Goal: Information Seeking & Learning: Learn about a topic

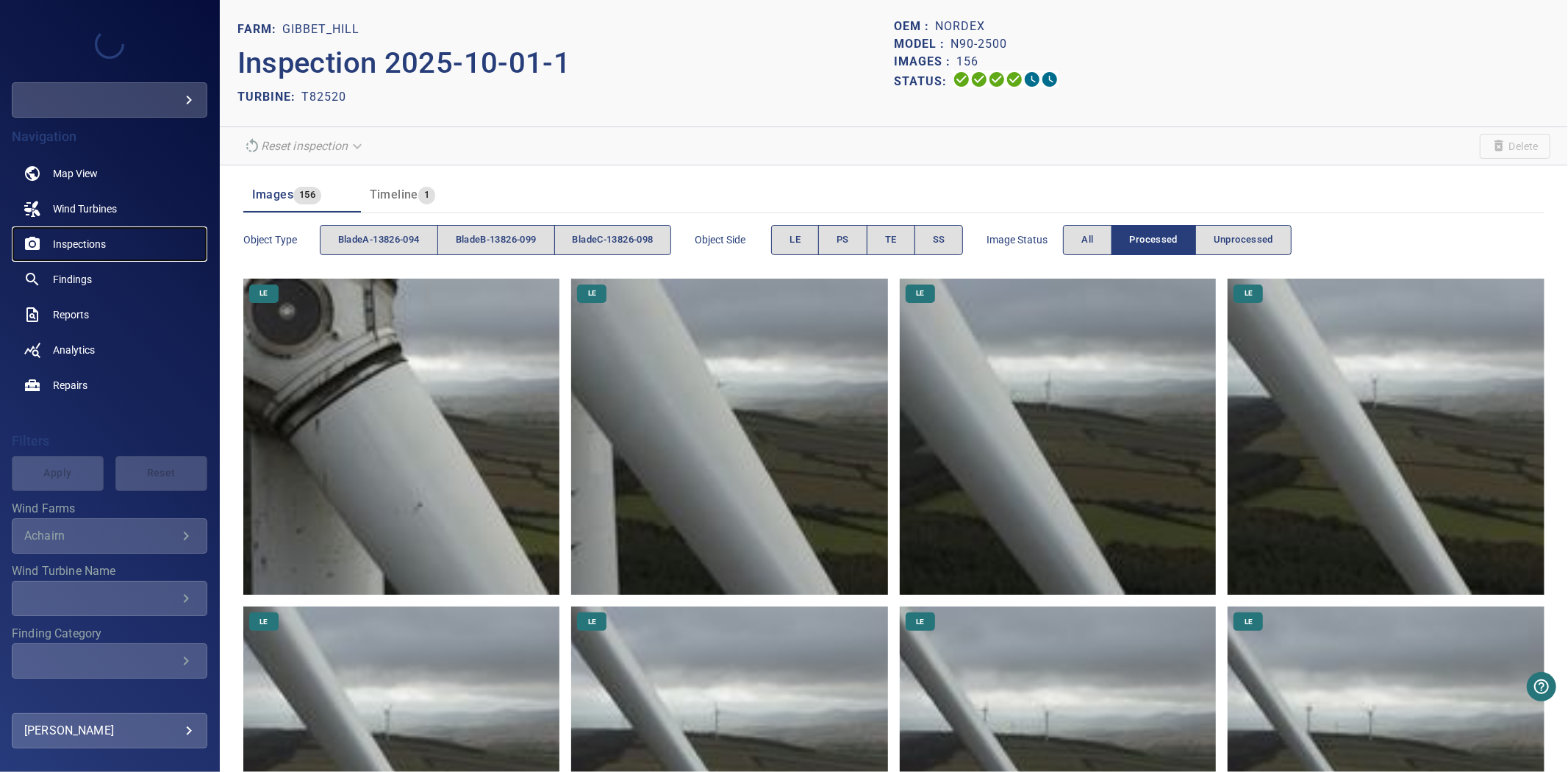
click at [86, 243] on span "Inspections" at bounding box center [79, 244] width 53 height 15
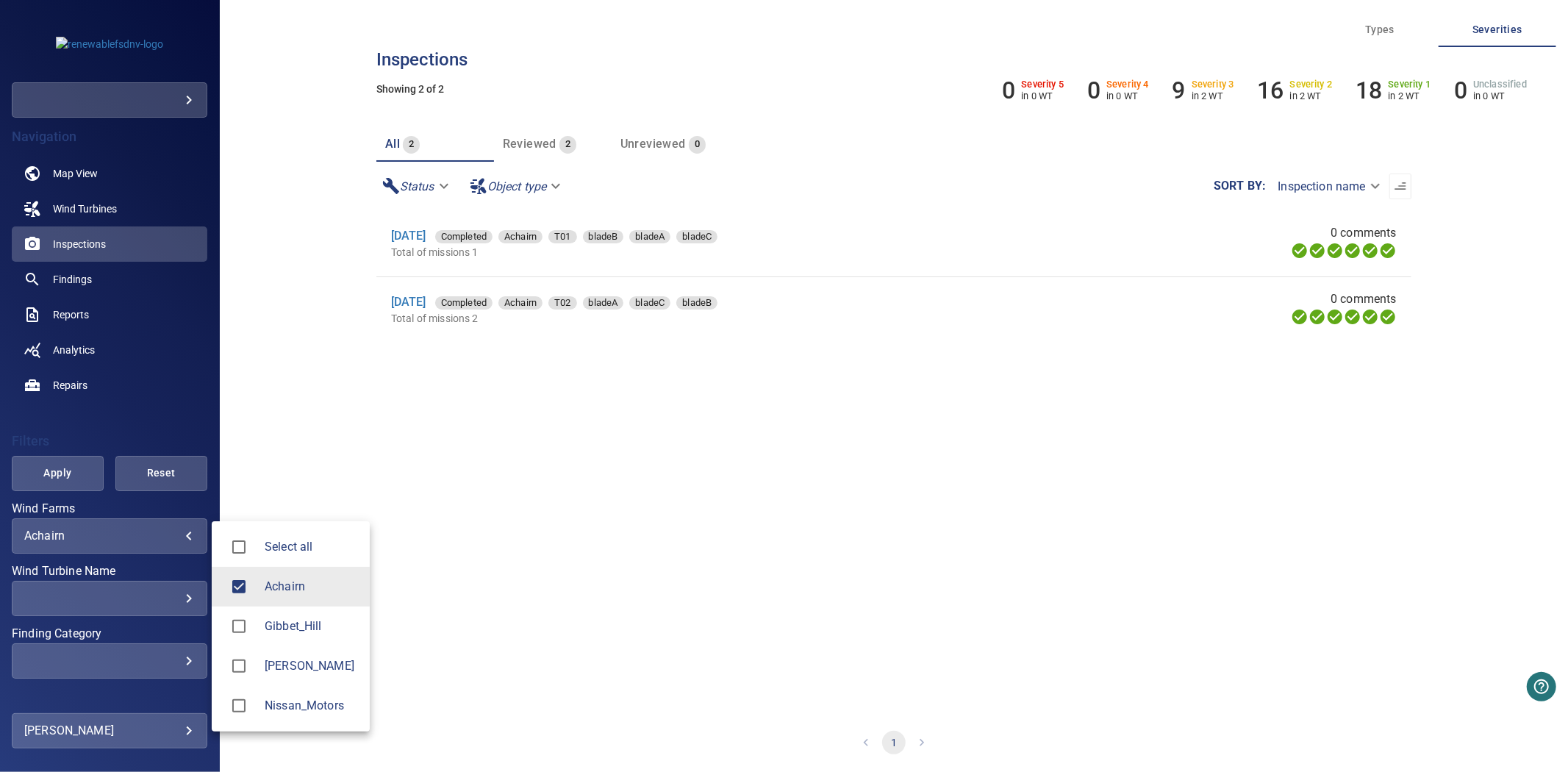
click at [122, 532] on body "**********" at bounding box center [784, 386] width 1568 height 772
click at [262, 628] on div at bounding box center [244, 626] width 41 height 31
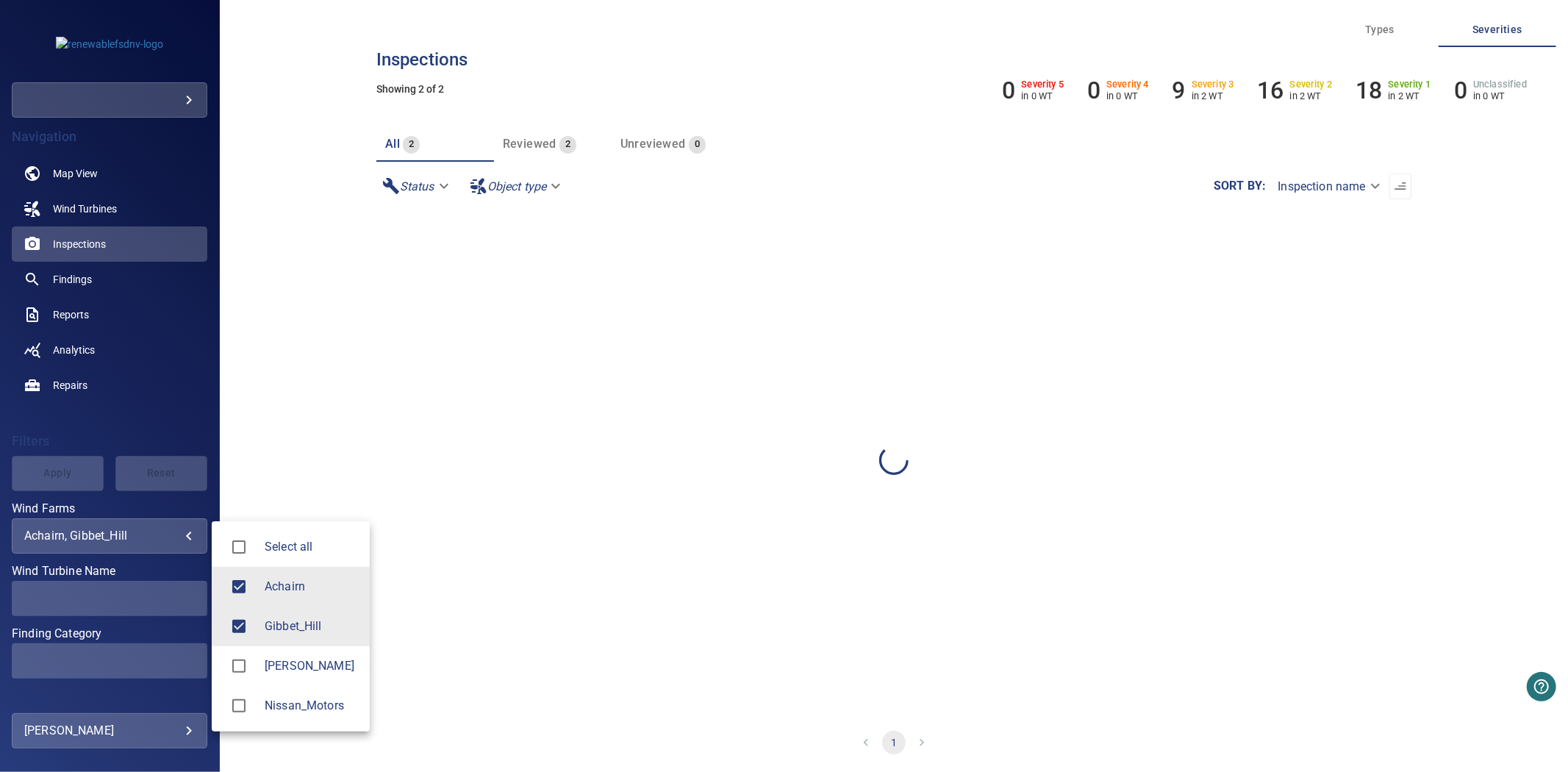
type input "**********"
click at [86, 489] on div at bounding box center [784, 386] width 1568 height 772
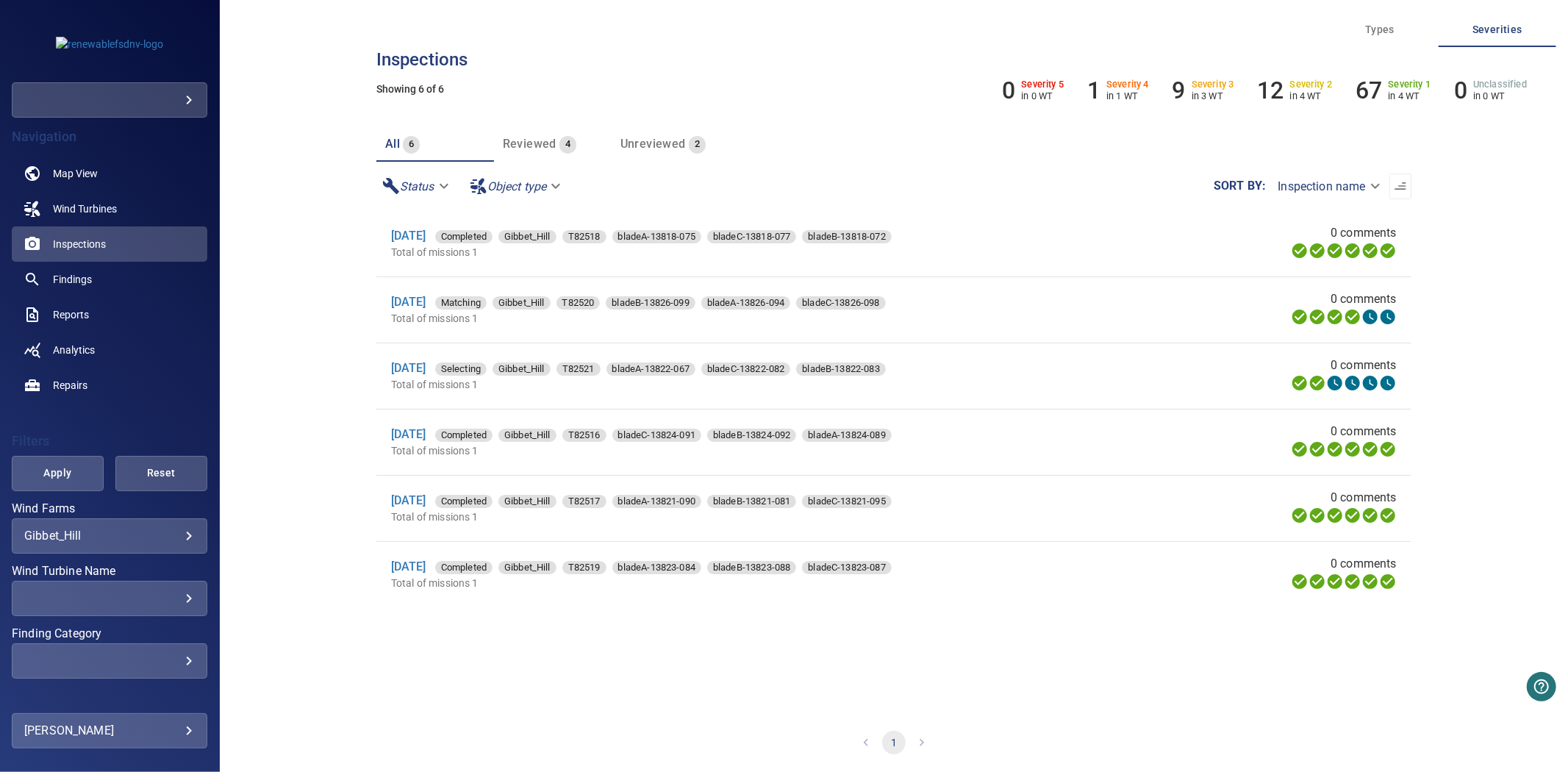
click at [72, 479] on span "Apply" at bounding box center [58, 472] width 55 height 18
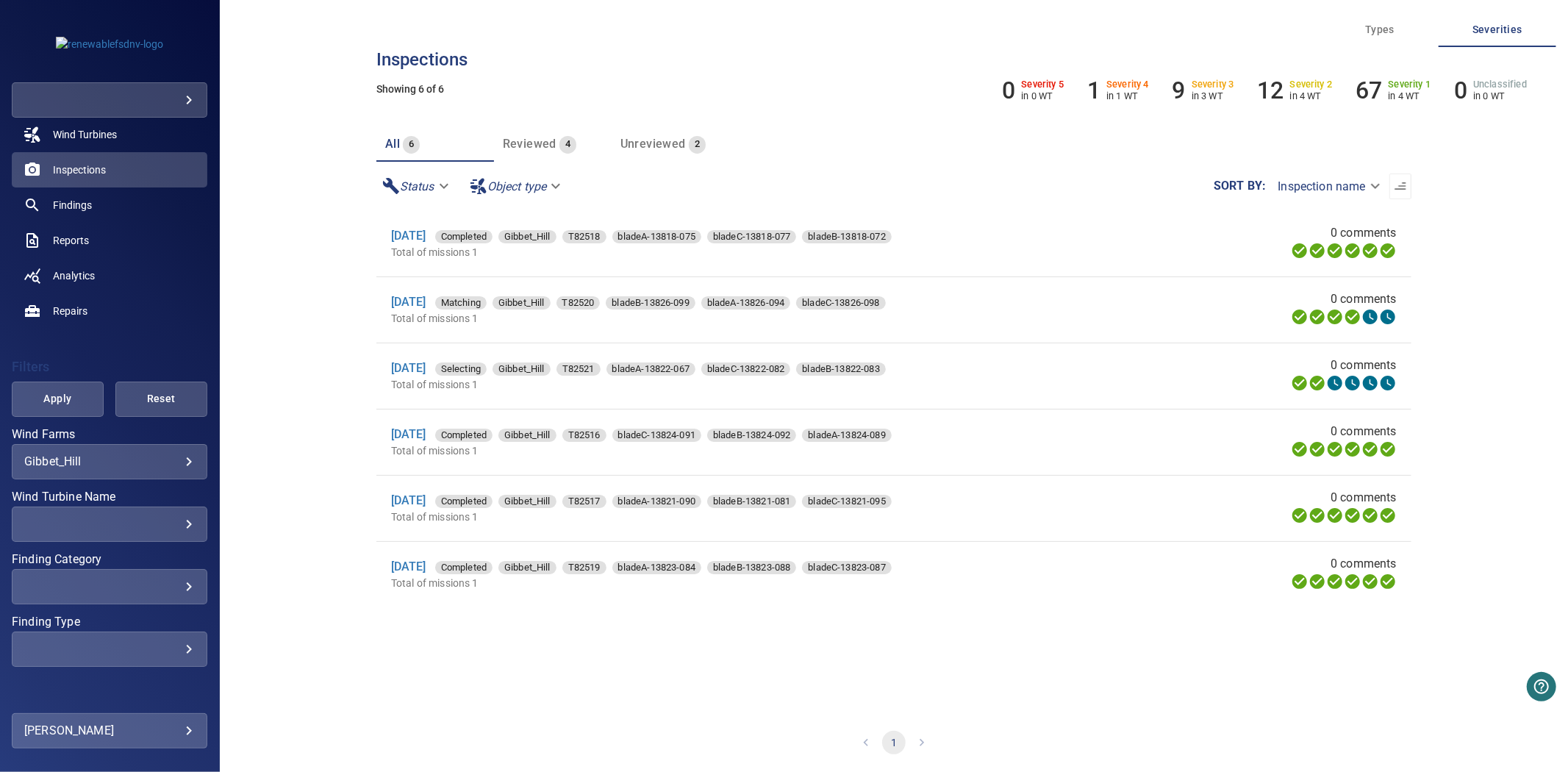
scroll to position [111, 0]
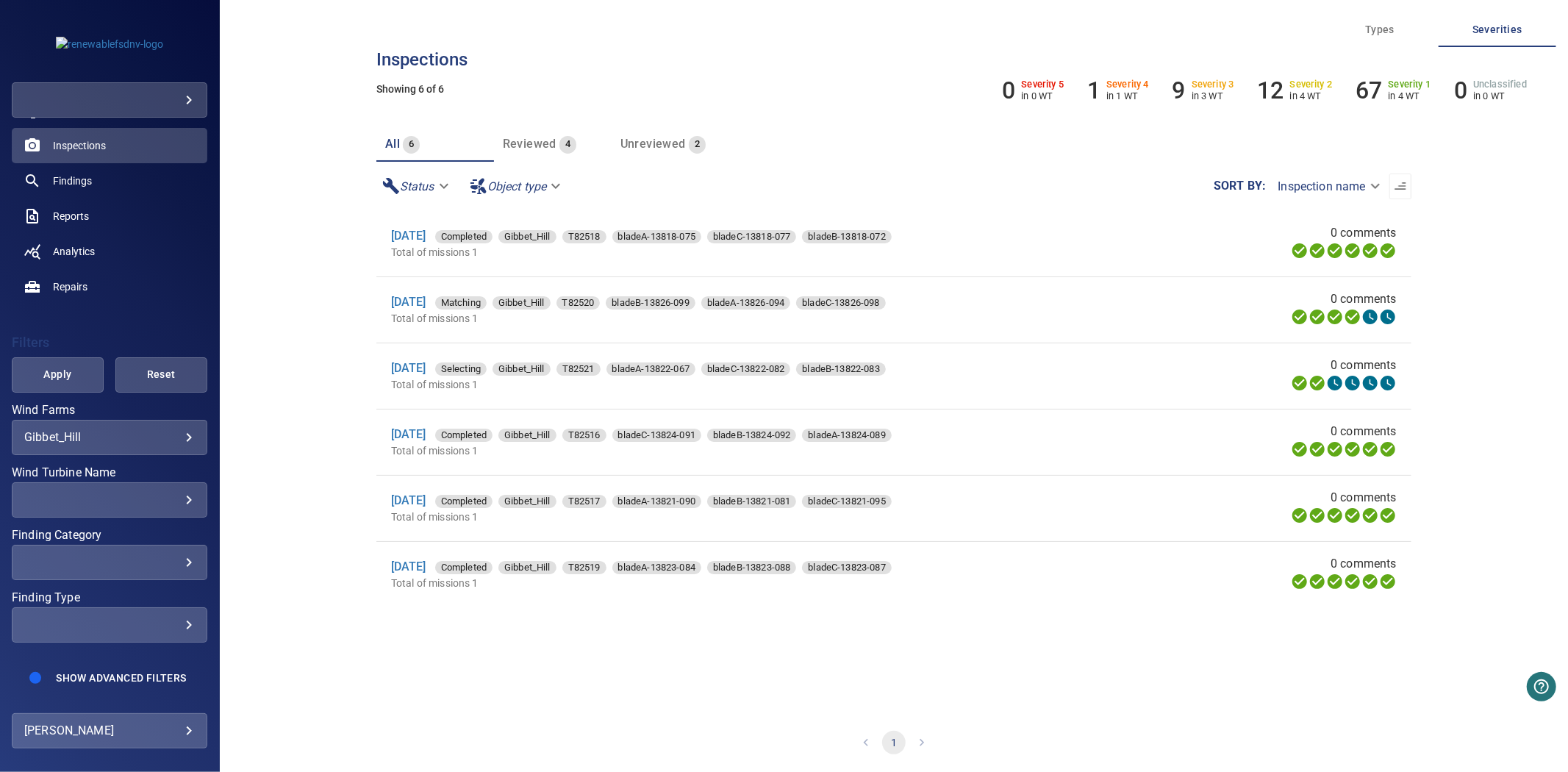
click at [150, 620] on div "​ ​" at bounding box center [109, 625] width 196 height 36
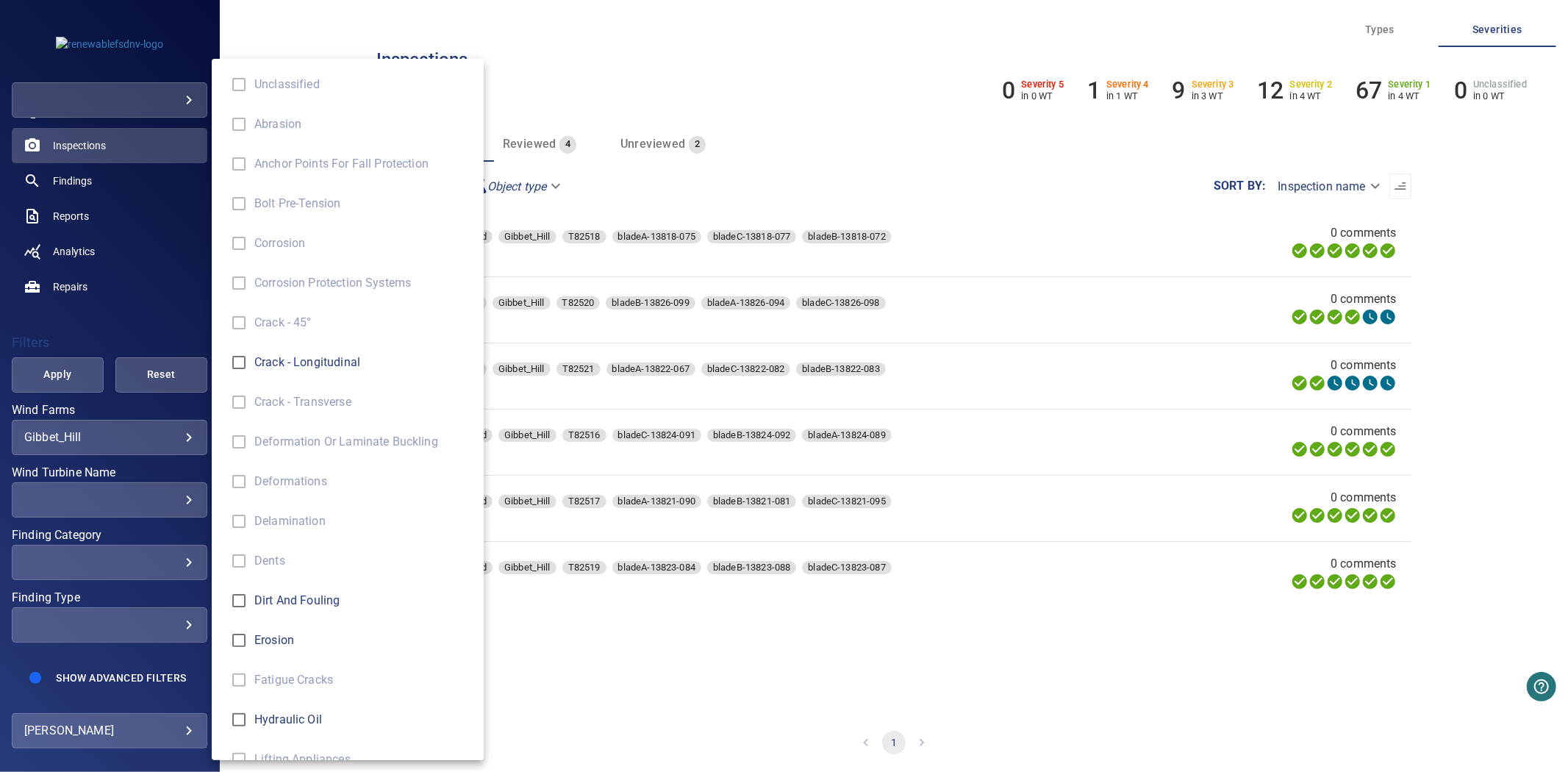
click at [140, 652] on div "Finding Type" at bounding box center [784, 386] width 1568 height 772
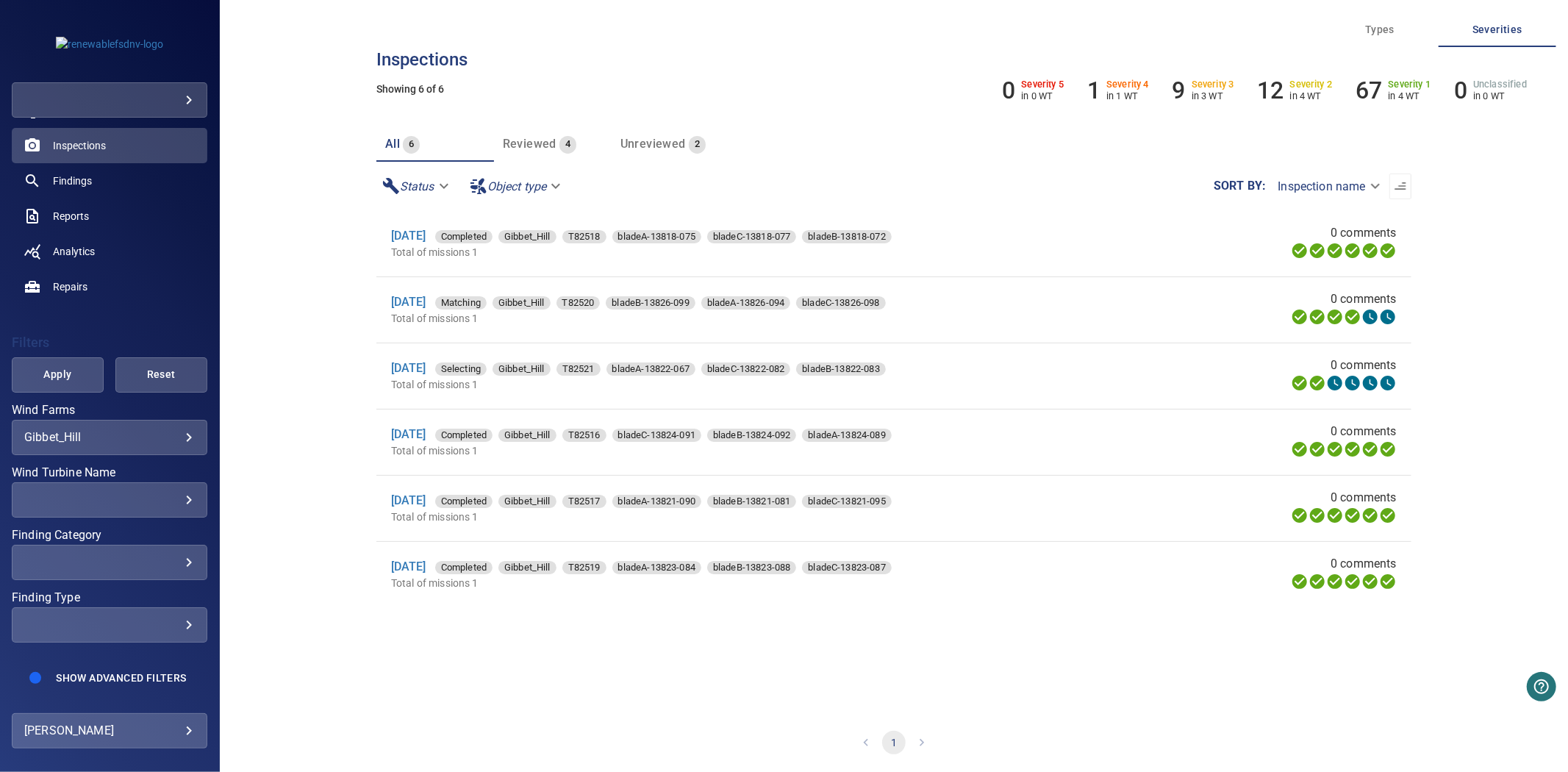
click at [119, 672] on span "Show Advanced Filters" at bounding box center [120, 678] width 130 height 12
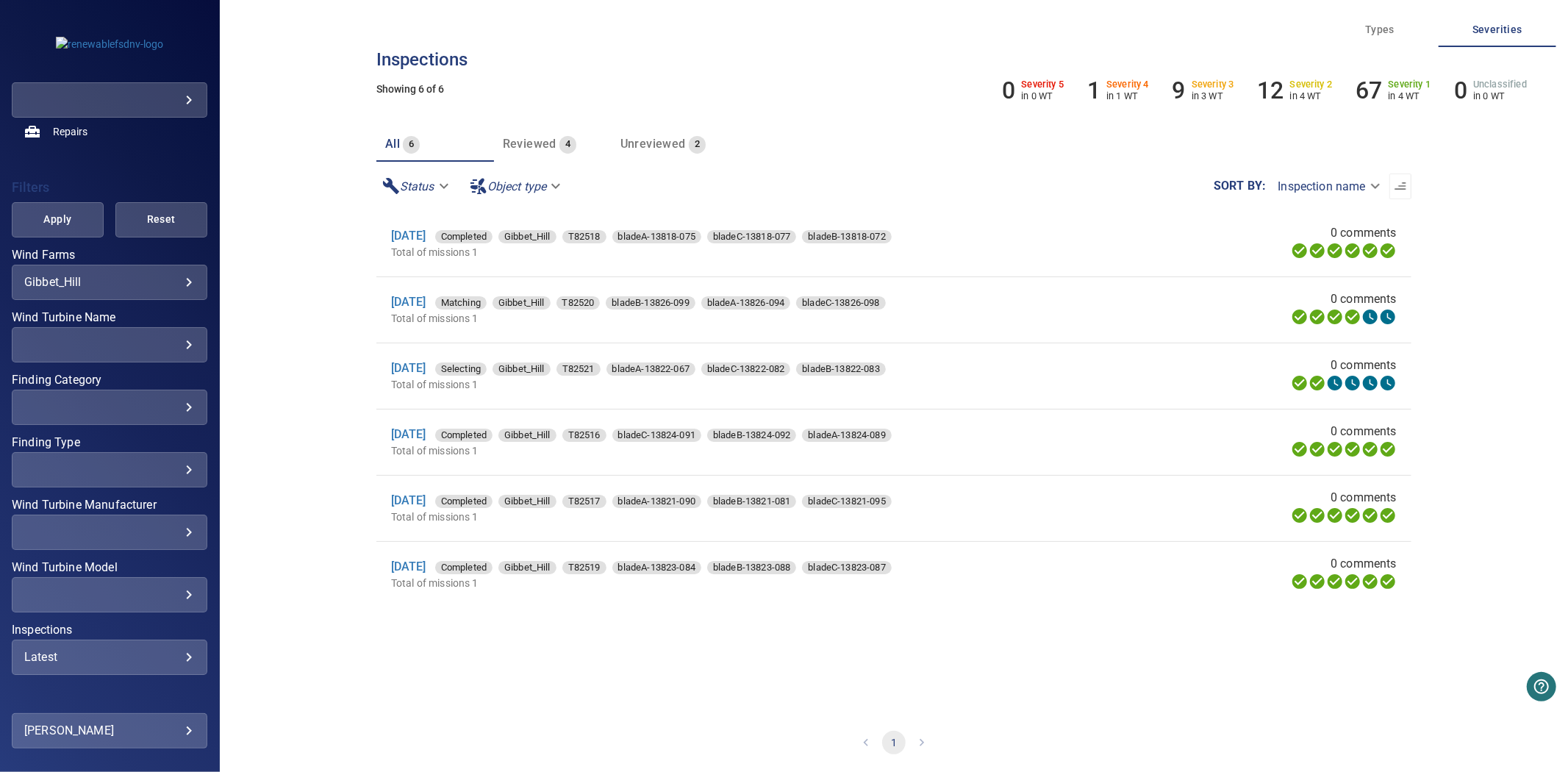
scroll to position [310, 0]
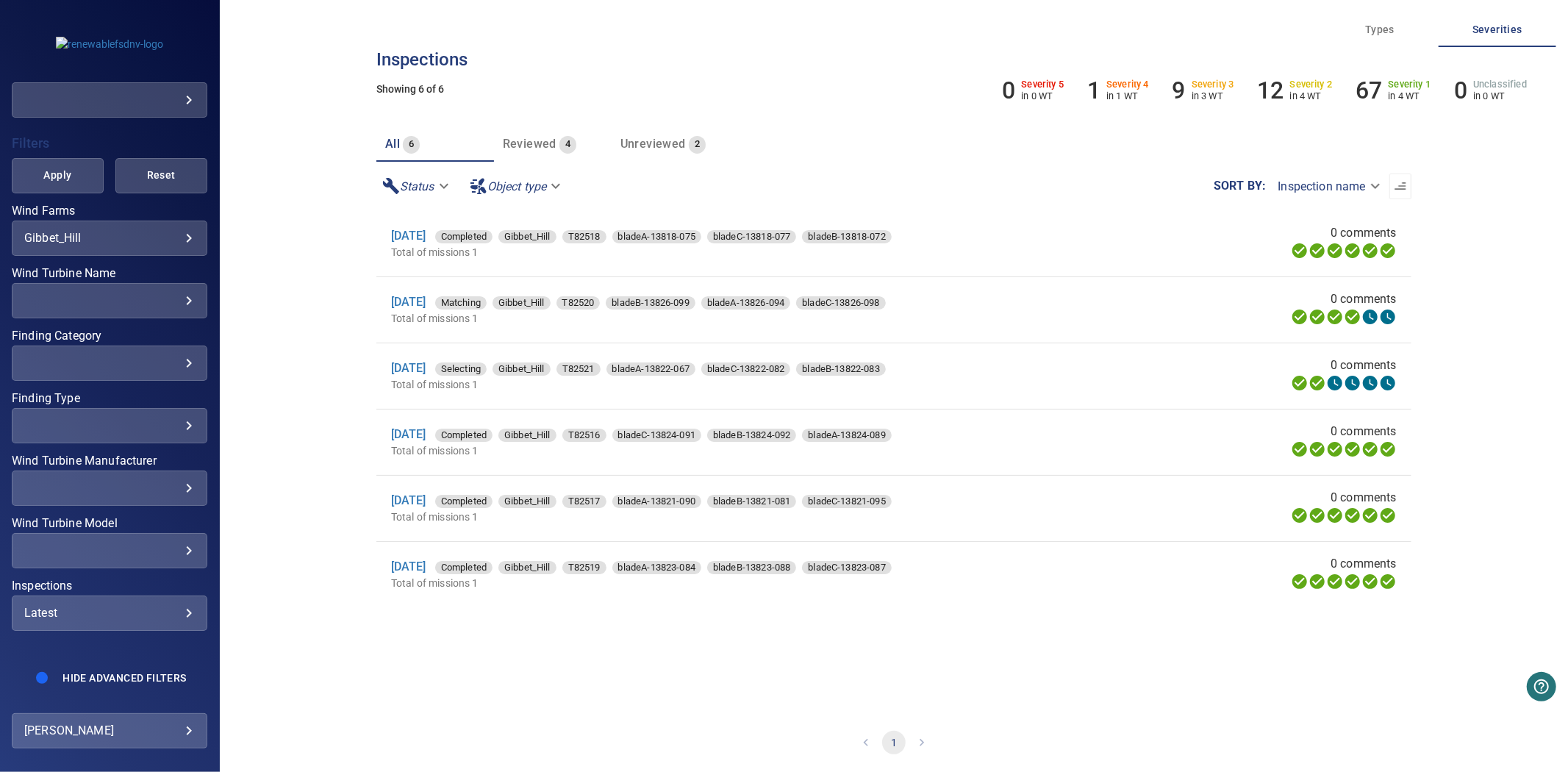
click at [145, 606] on div "Latest" at bounding box center [109, 613] width 170 height 14
click at [258, 658] on span "2025" at bounding box center [306, 652] width 104 height 17
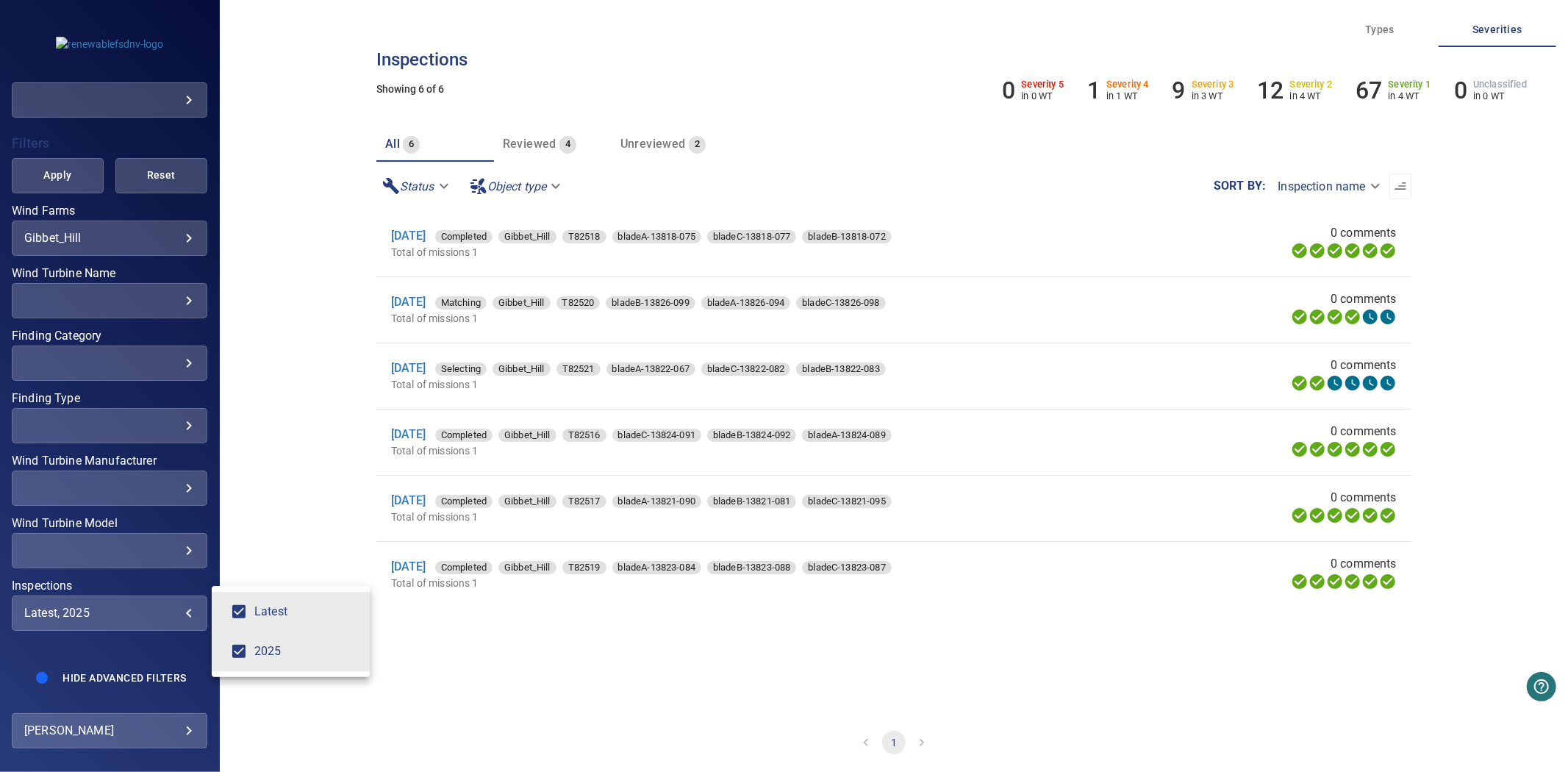
type input "****"
click at [55, 156] on div "Inspections" at bounding box center [784, 386] width 1568 height 772
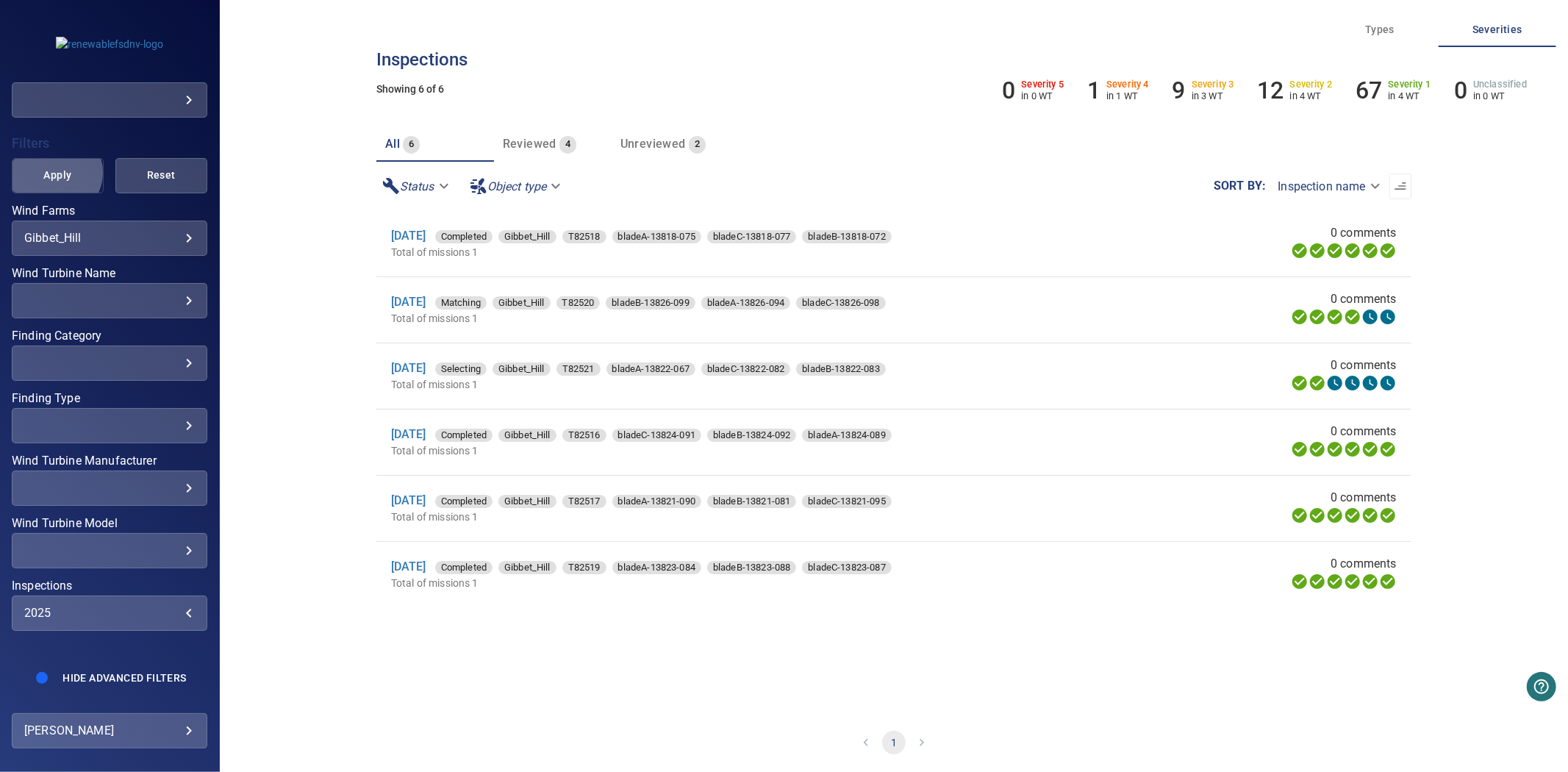
click at [55, 166] on span "Apply" at bounding box center [58, 175] width 55 height 18
click at [608, 585] on p "Total of missions 1" at bounding box center [742, 583] width 702 height 15
drag, startPoint x: 434, startPoint y: 428, endPoint x: 405, endPoint y: 436, distance: 30.1
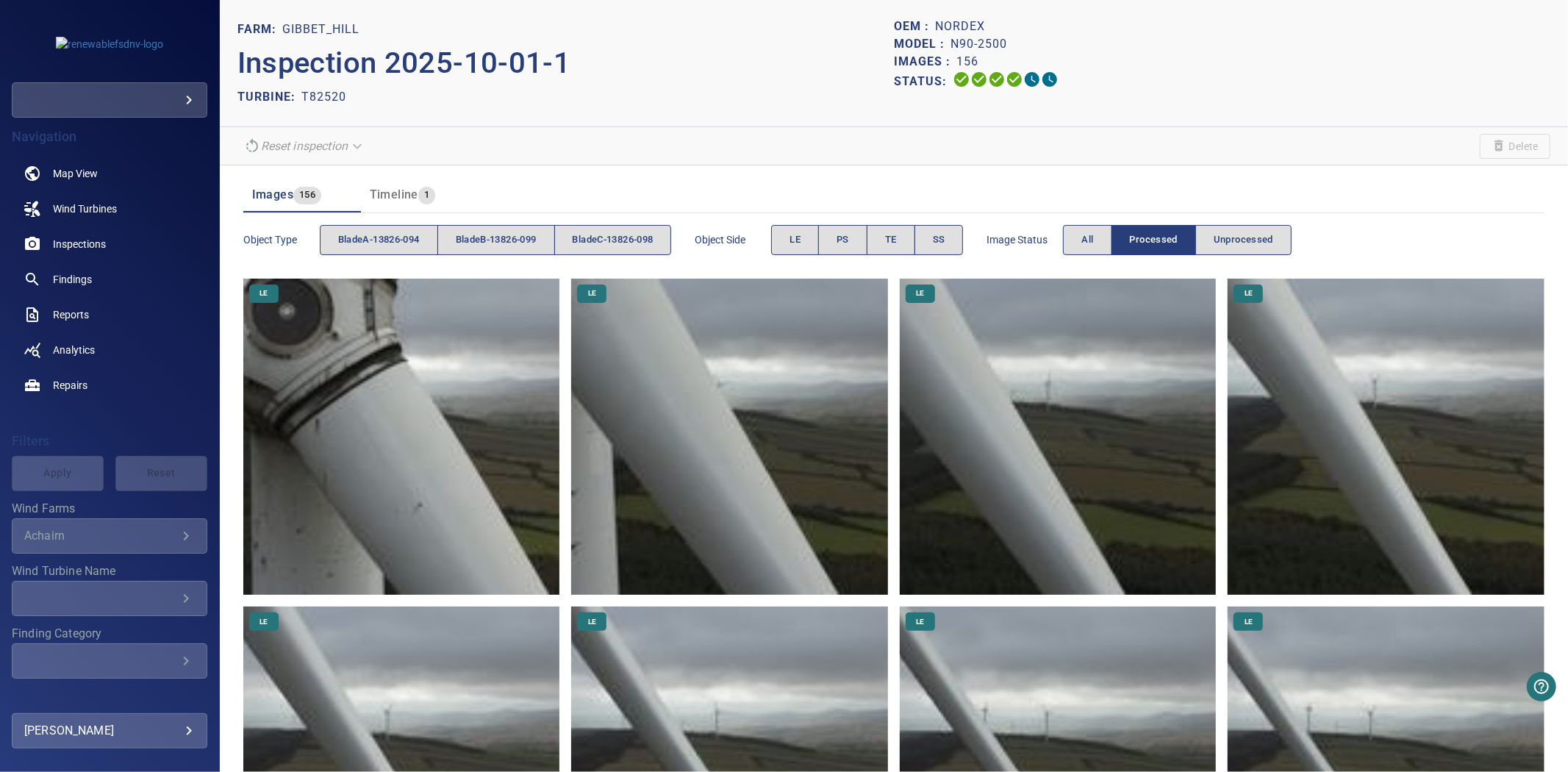
click at [706, 99] on div "TURBINE: T82520" at bounding box center [566, 97] width 656 height 24
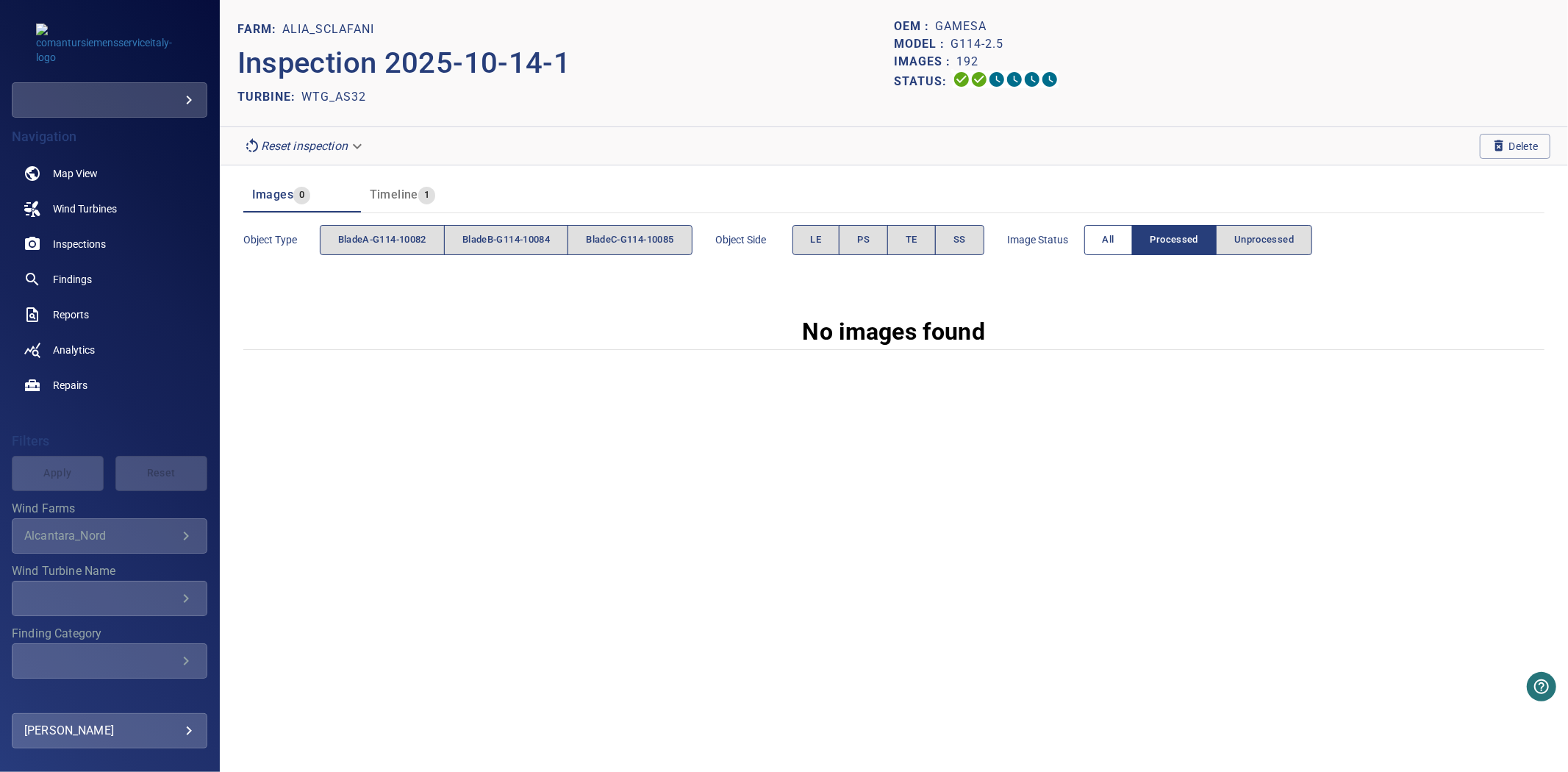
click at [1109, 247] on button "All" at bounding box center [1108, 240] width 48 height 30
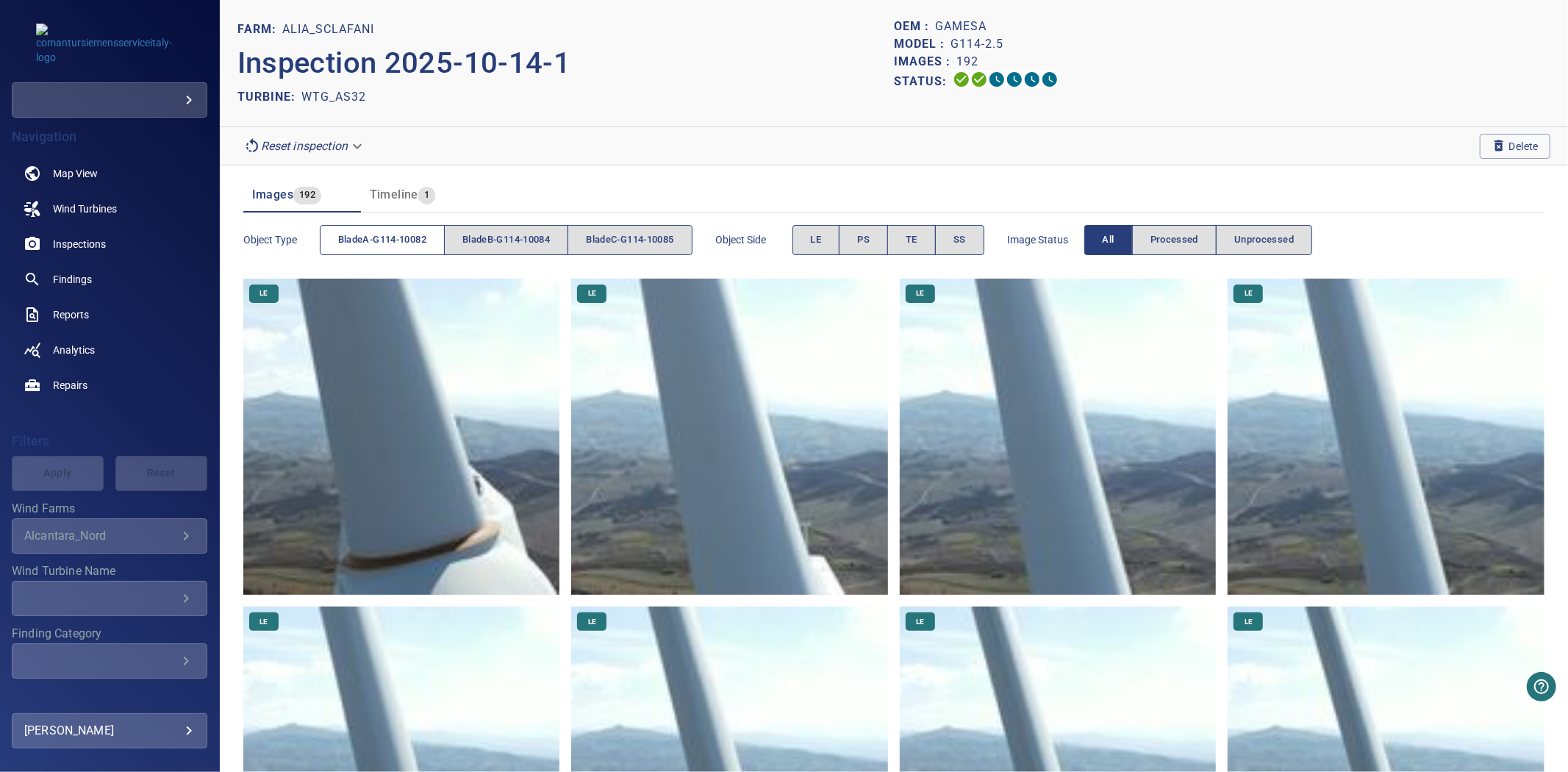
click at [425, 252] on button "bladeA-G114-10082" at bounding box center [382, 240] width 125 height 30
click at [492, 247] on span "bladeB-G114-10084" at bounding box center [506, 239] width 87 height 17
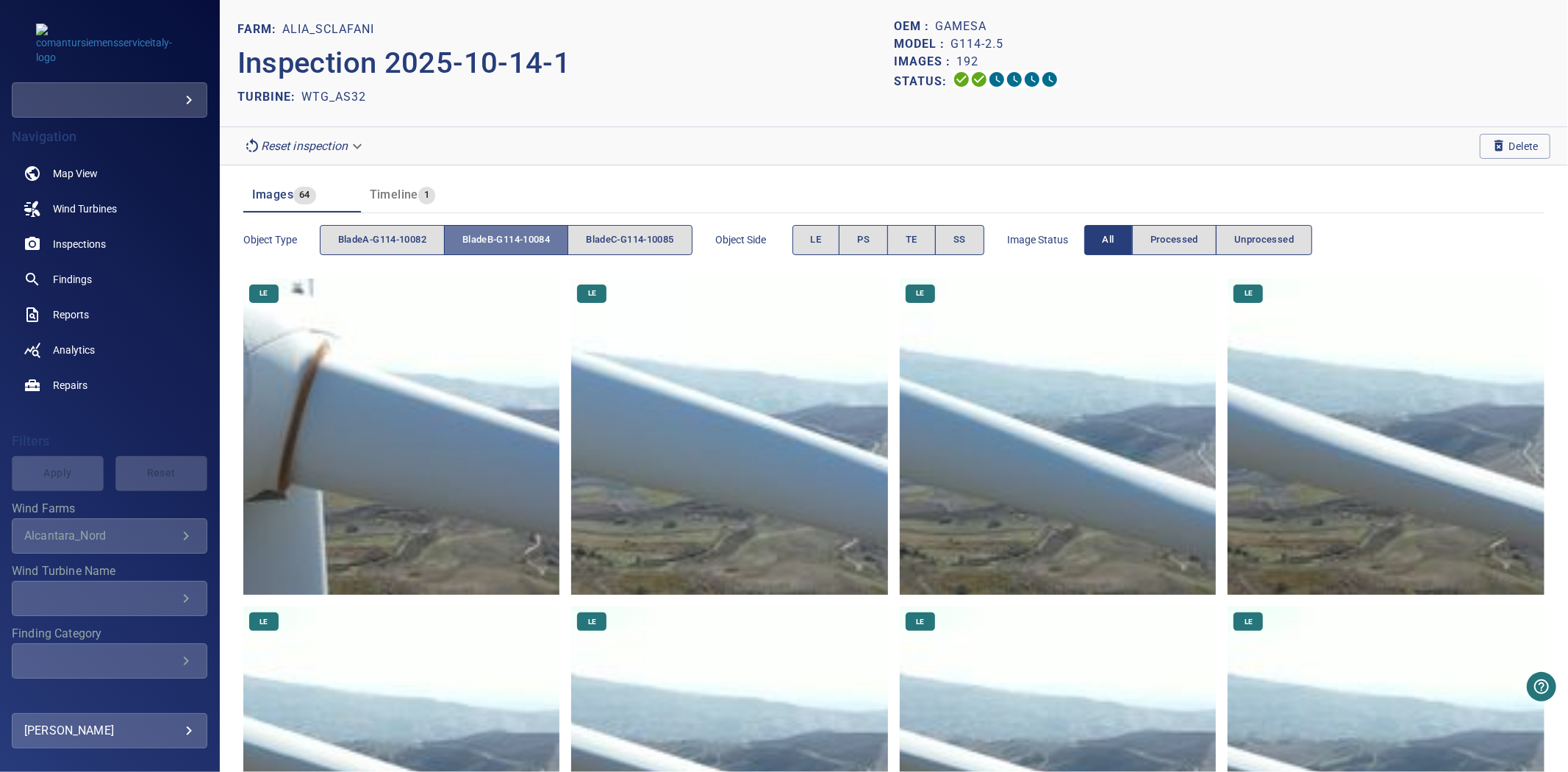
click at [492, 247] on span "bladeB-G114-10084" at bounding box center [506, 239] width 87 height 17
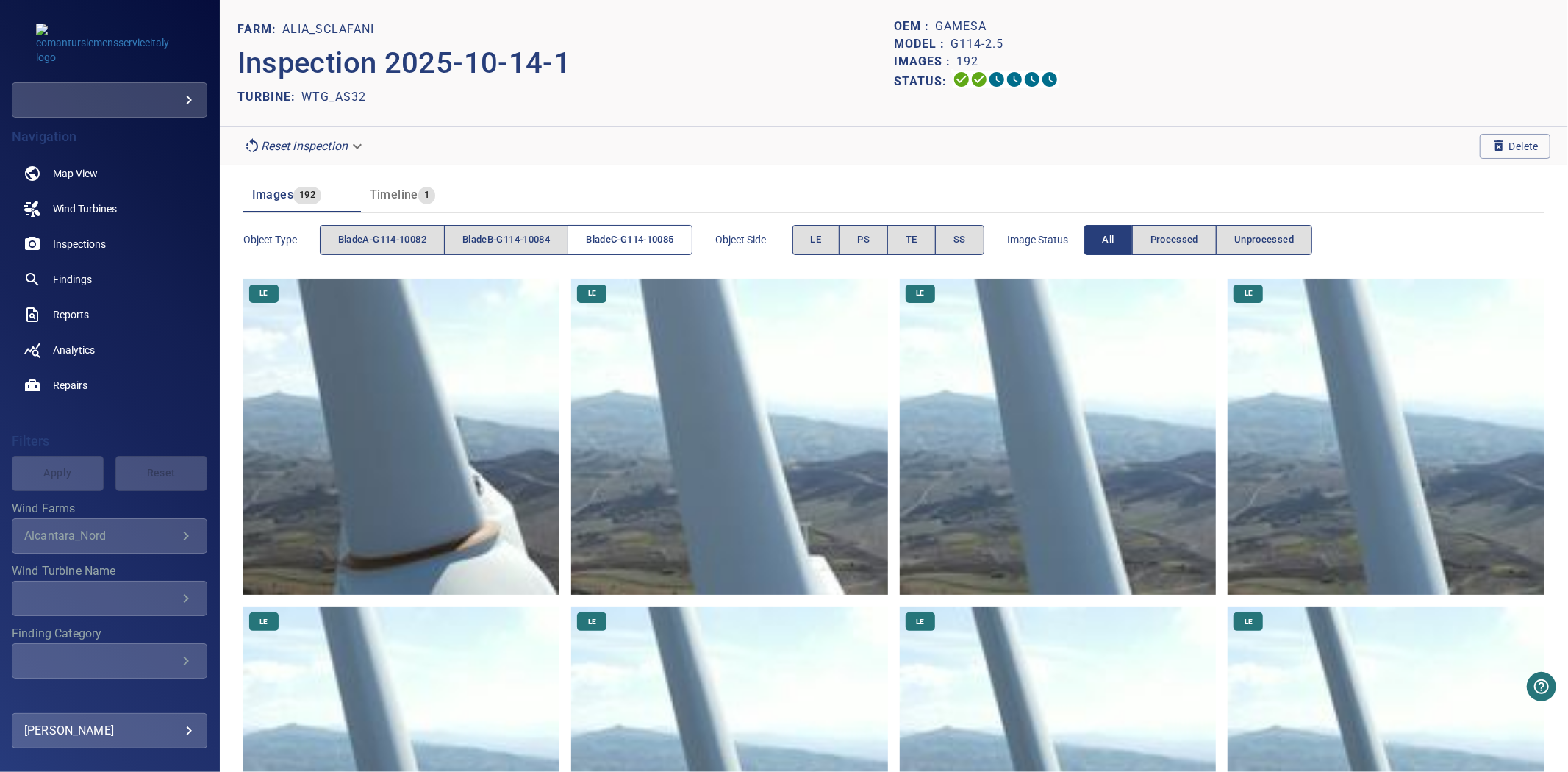
click at [620, 237] on span "bladeC-G114-10085" at bounding box center [629, 239] width 87 height 17
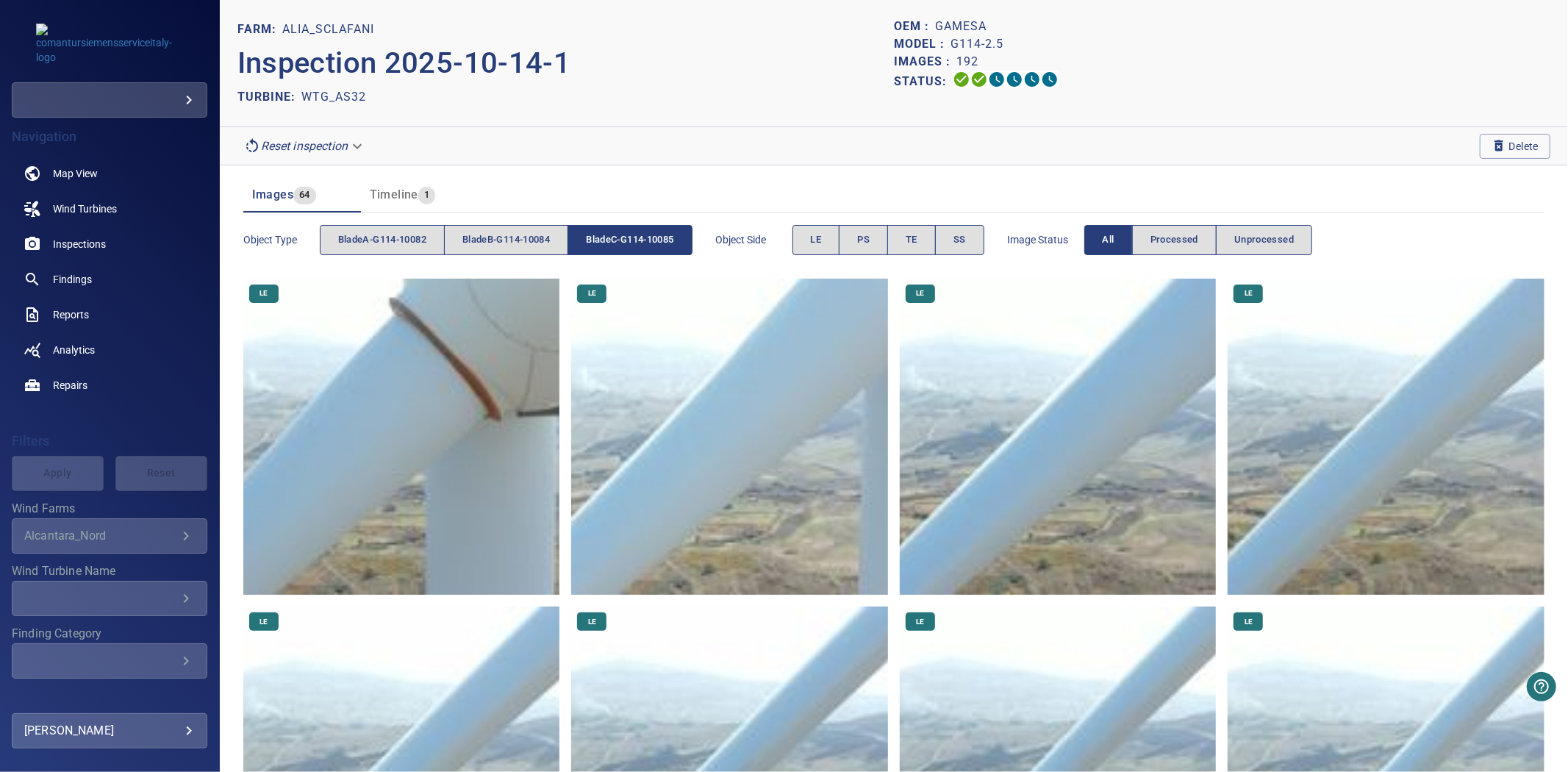
click at [621, 237] on span "bladeC-G114-10085" at bounding box center [629, 239] width 87 height 17
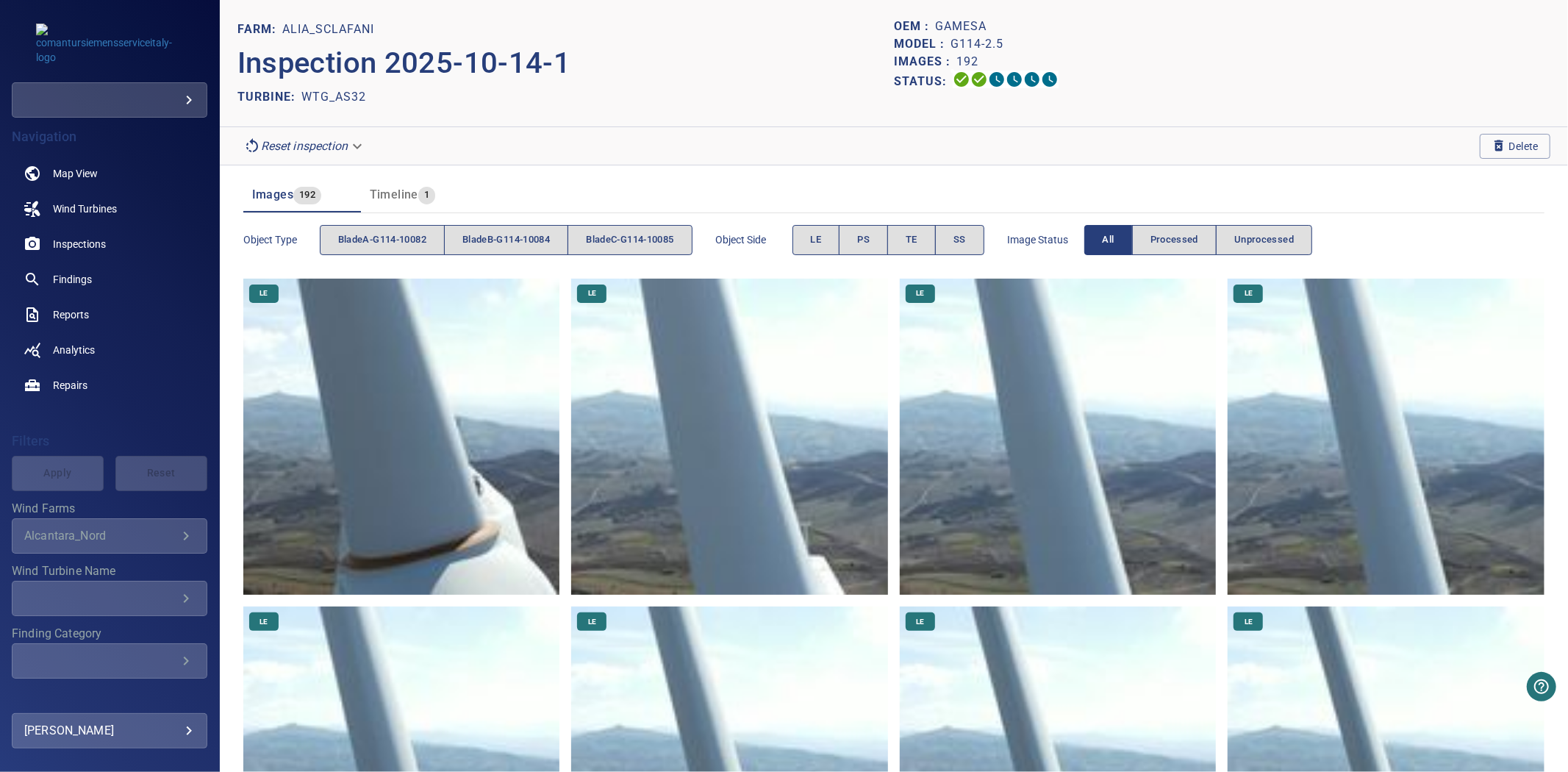
click at [786, 125] on header "FARM: Alia_Sclafani Inspection 2025-10-14-1 TURBINE: WTG_AS32 OEM : Gamesa Mode…" at bounding box center [893, 63] width 1348 height 127
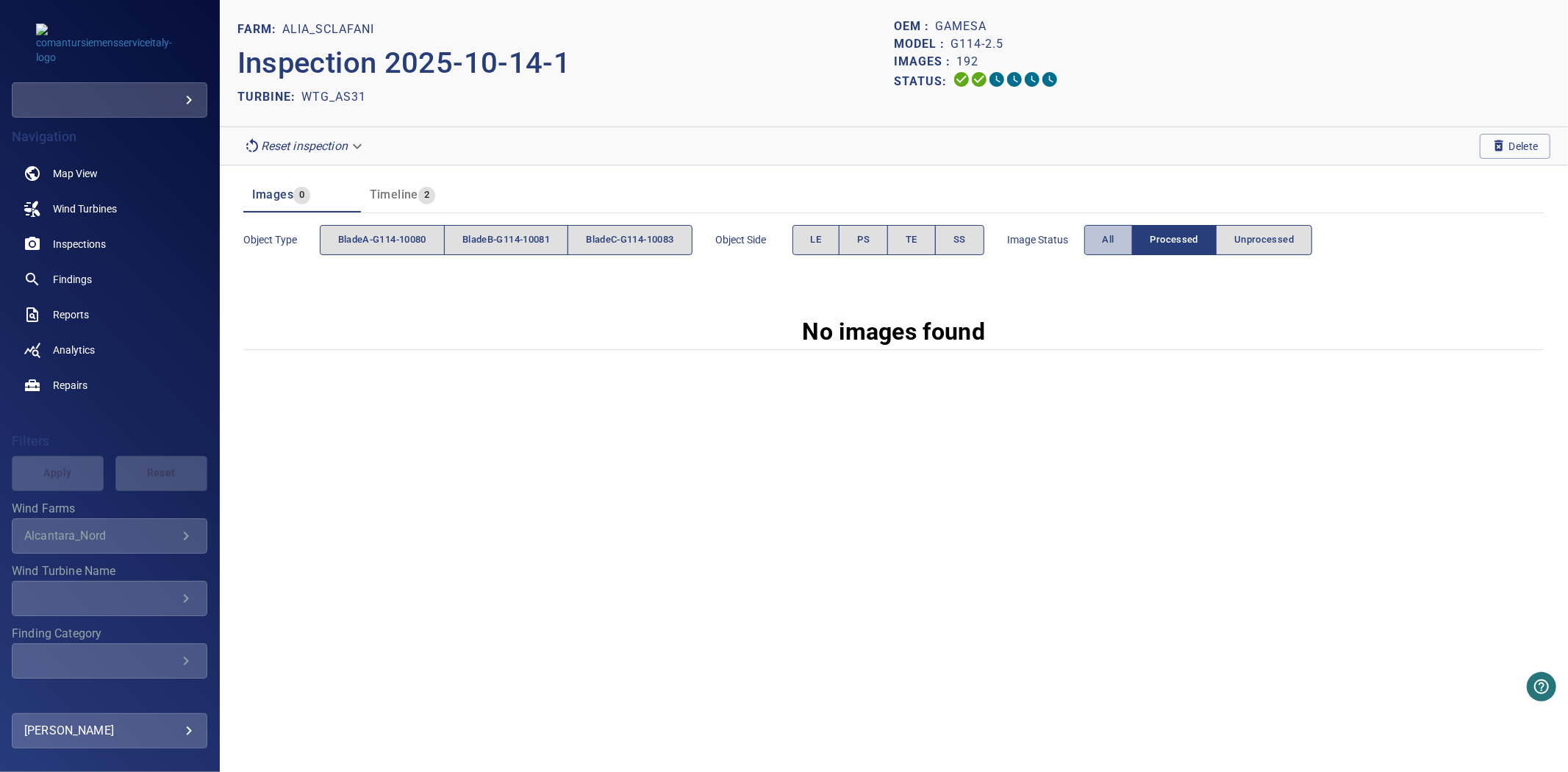
click at [1109, 254] on button "All" at bounding box center [1108, 240] width 48 height 30
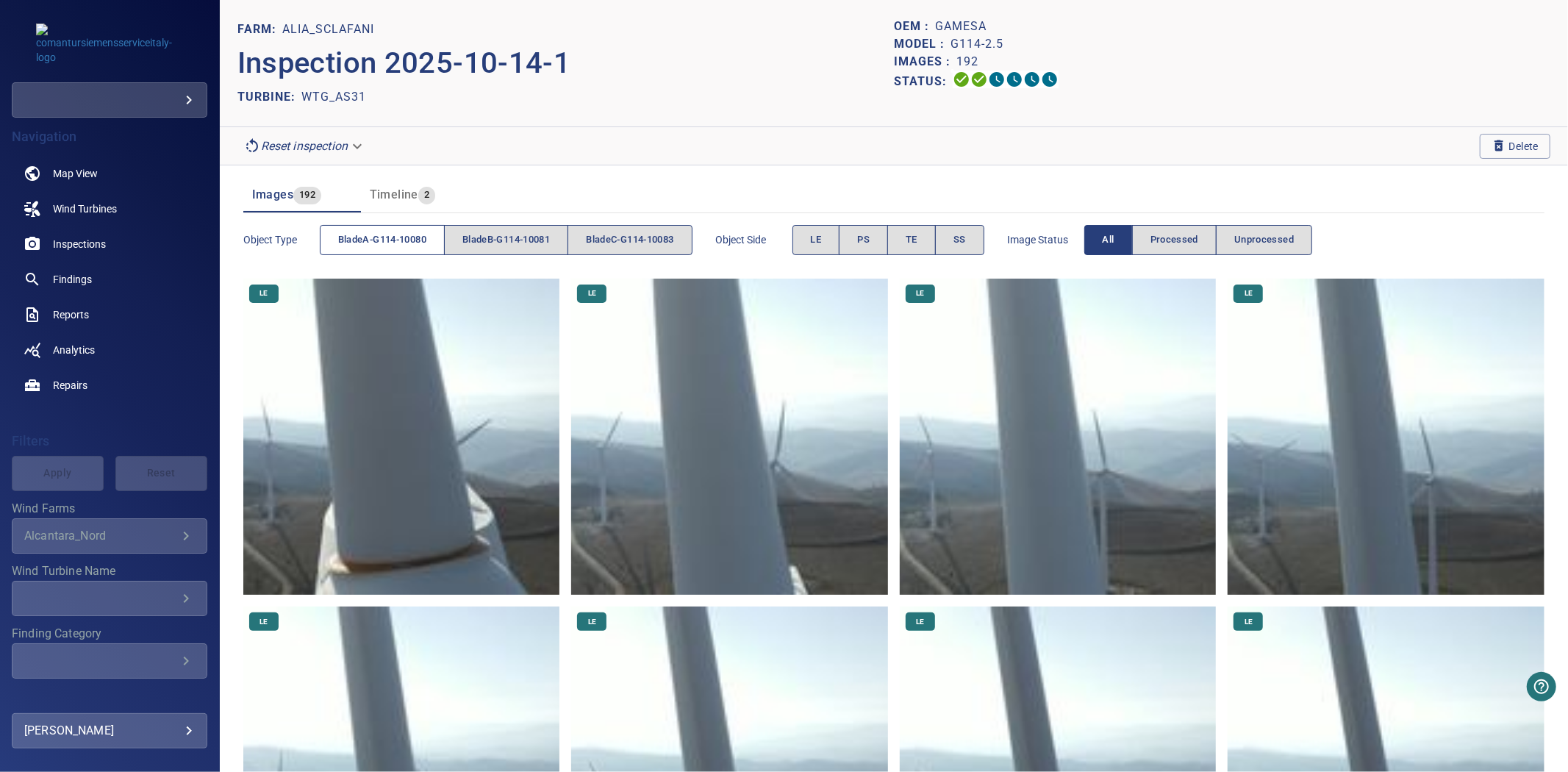
click at [407, 239] on span "bladeA-G114-10080" at bounding box center [382, 239] width 88 height 17
click at [521, 239] on span "bladeB-G114-10081" at bounding box center [506, 239] width 87 height 17
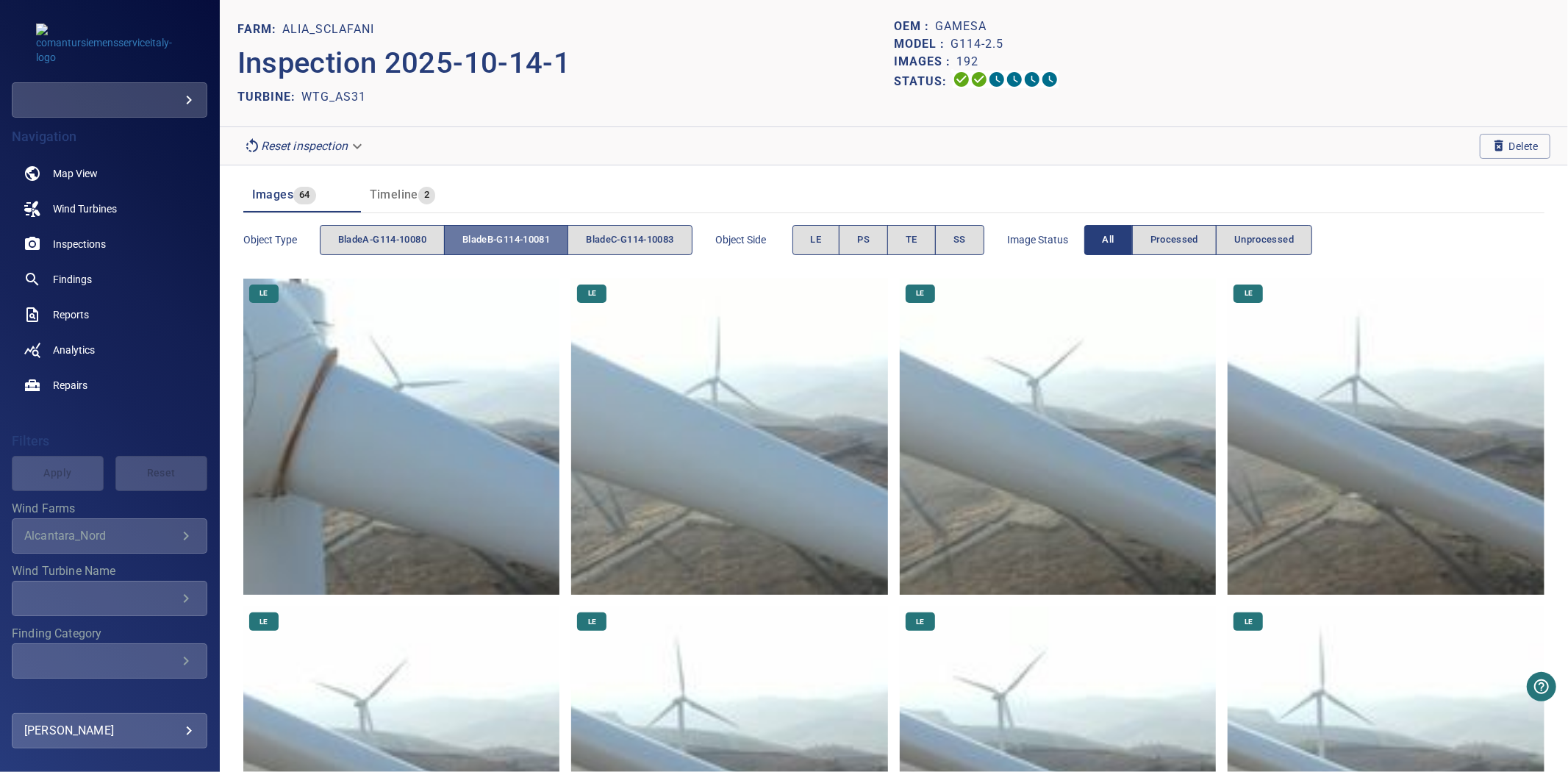
click at [521, 239] on span "bladeB-G114-10081" at bounding box center [506, 239] width 87 height 17
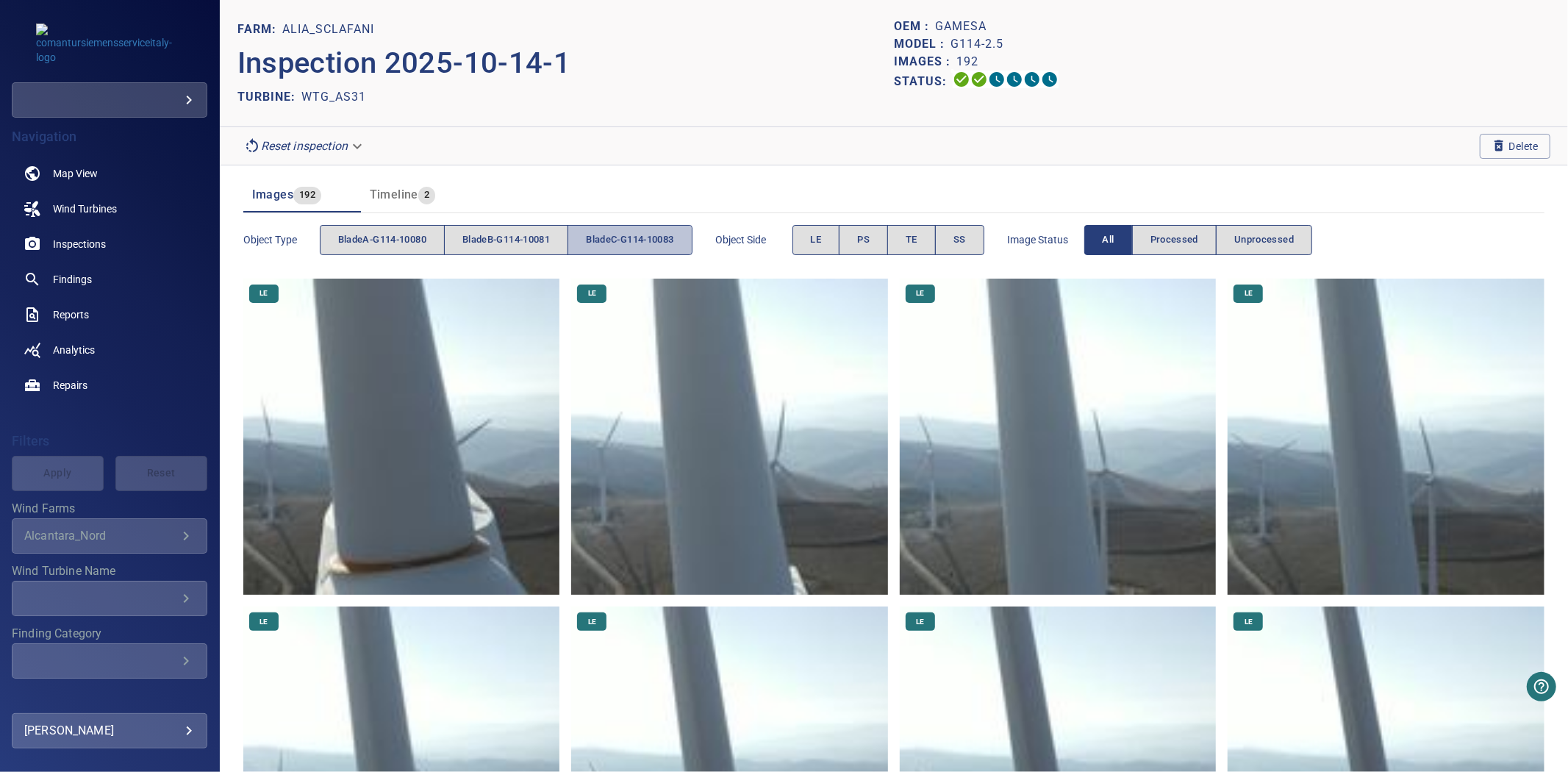
click at [609, 232] on span "bladeC-G114-10083" at bounding box center [629, 239] width 87 height 17
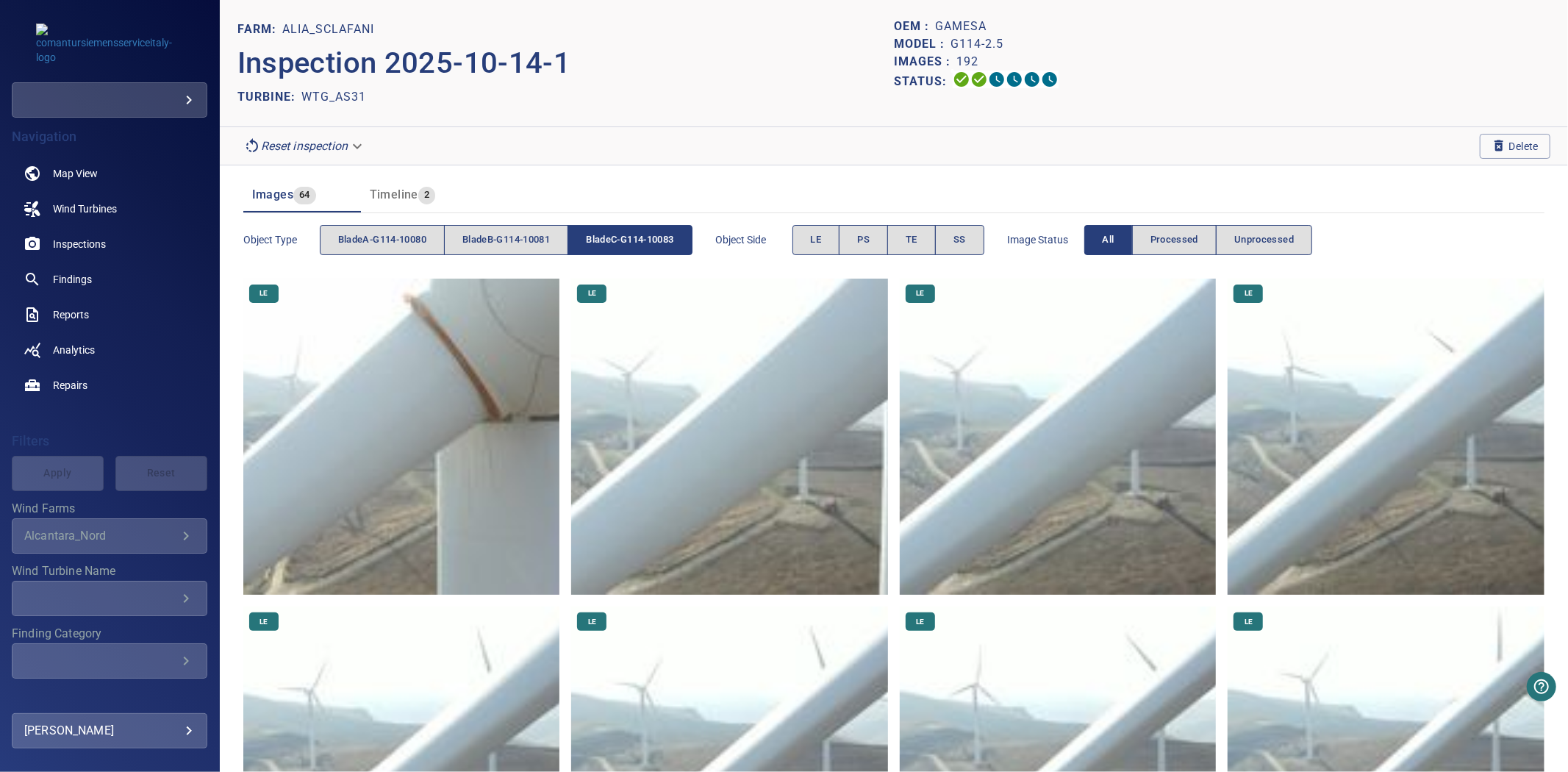
click at [616, 236] on span "bladeC-G114-10083" at bounding box center [629, 239] width 87 height 17
